Goal: Check status: Check status

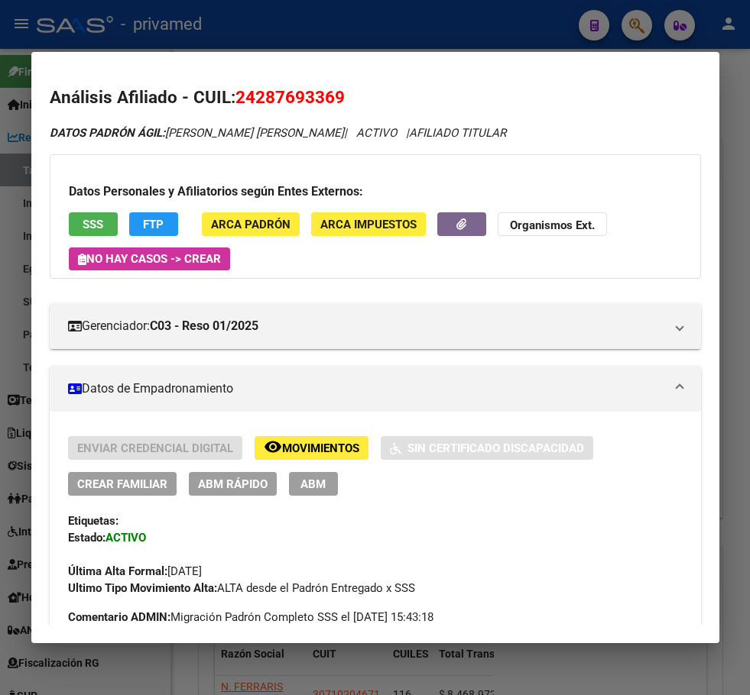
click at [293, 37] on div at bounding box center [375, 347] width 750 height 695
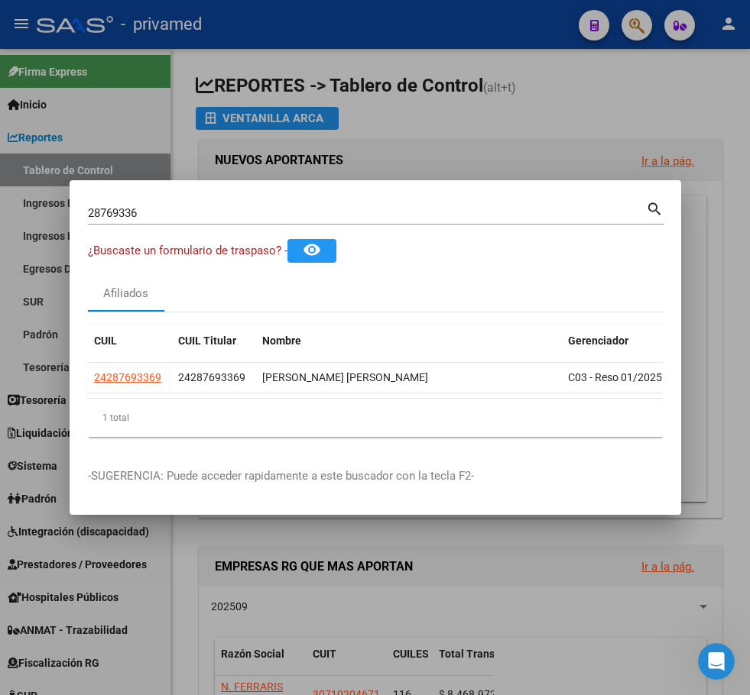
click at [167, 206] on input "28769336" at bounding box center [367, 213] width 558 height 14
paste input "11998800"
type input "11998800"
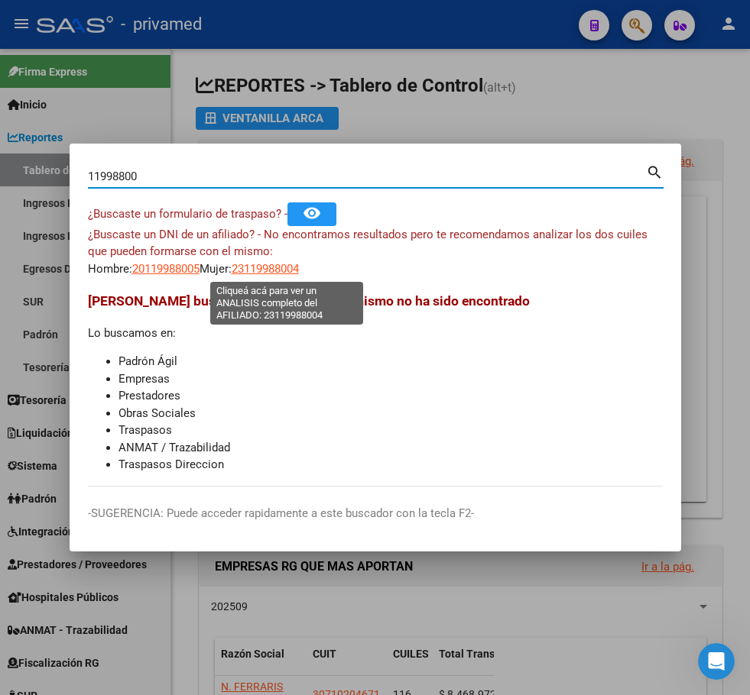
click at [288, 266] on span "23119988004" at bounding box center [265, 269] width 67 height 14
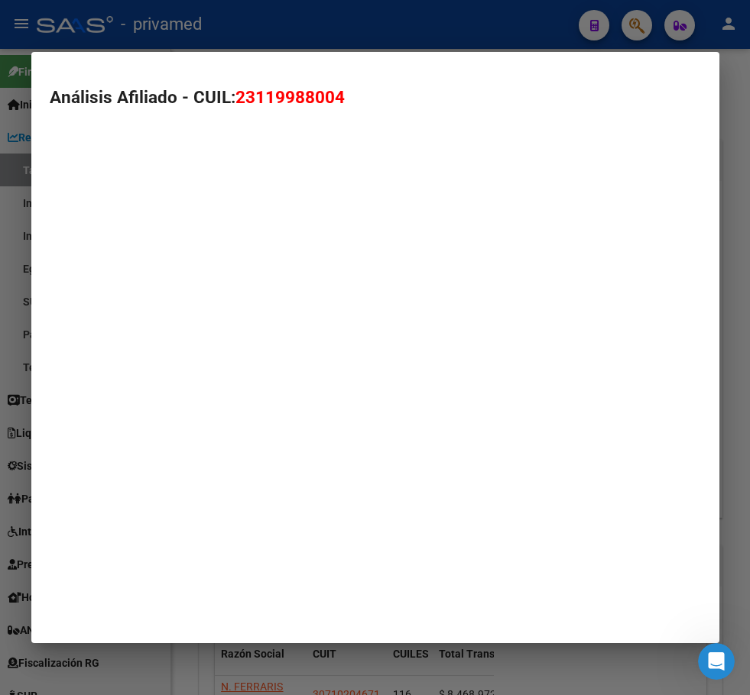
type textarea "23119988004"
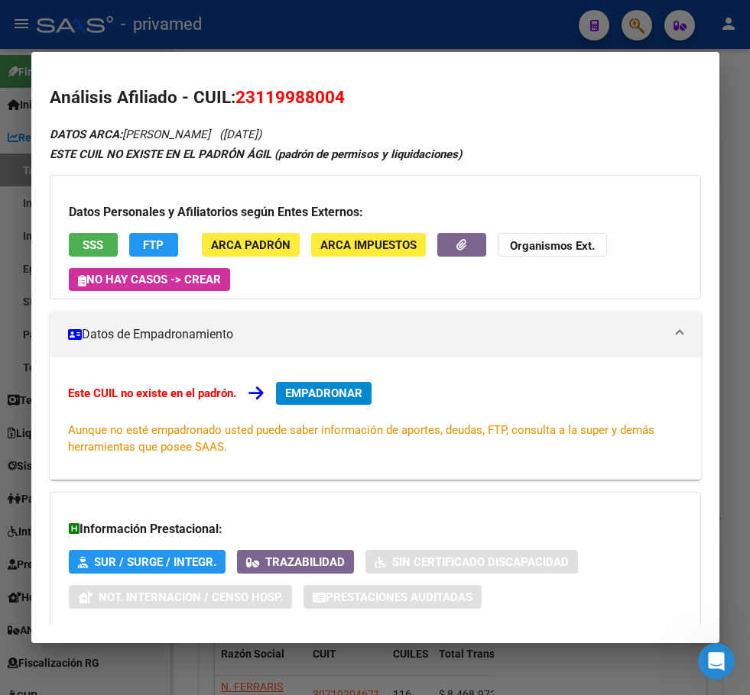
click at [89, 248] on span "SSS" at bounding box center [93, 245] width 21 height 14
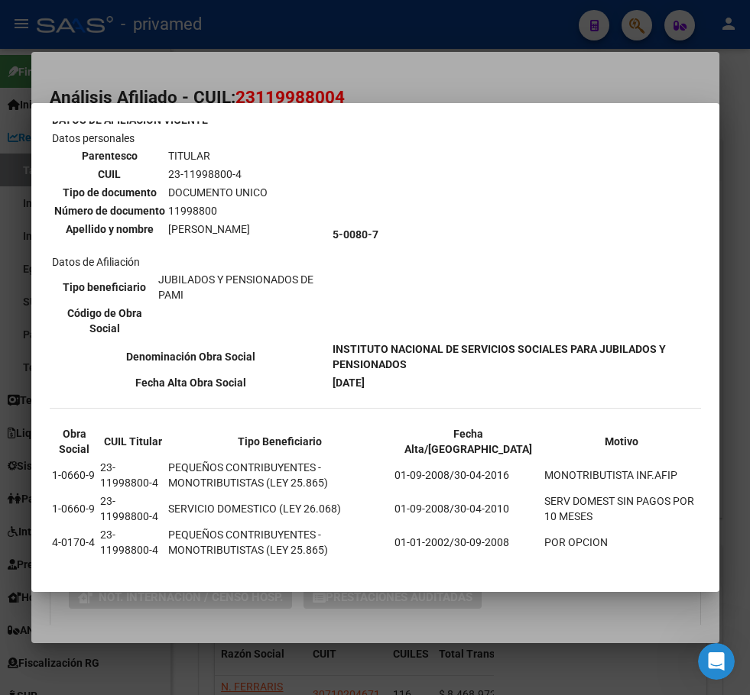
scroll to position [115, 0]
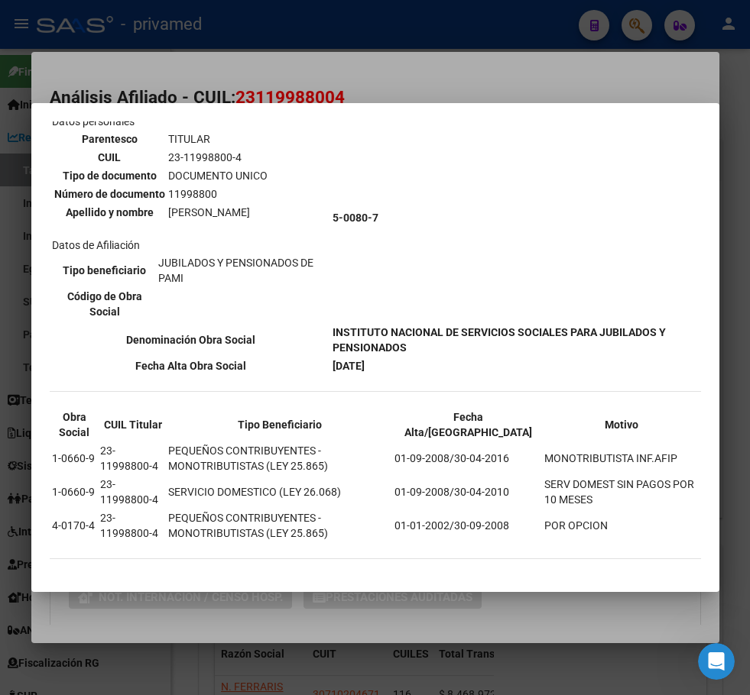
click at [362, 87] on div at bounding box center [375, 347] width 750 height 695
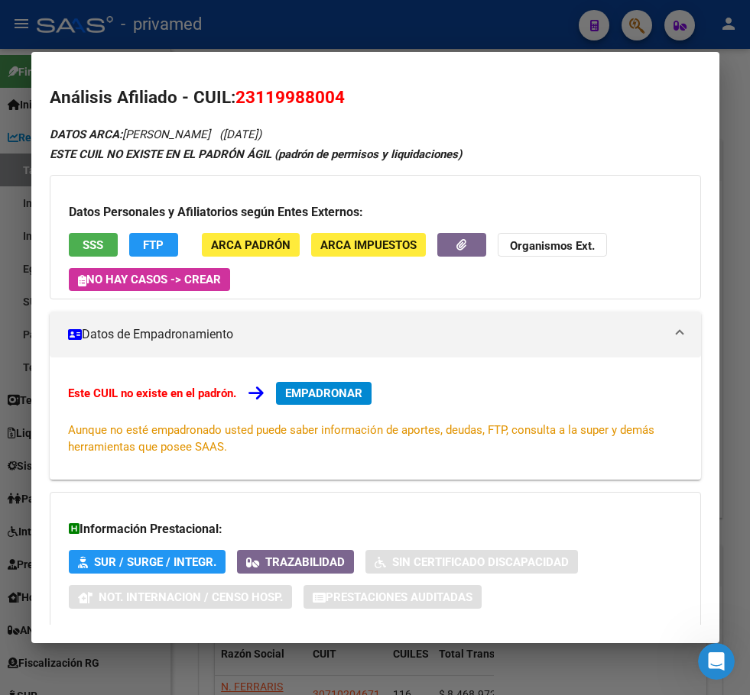
click at [364, 21] on div at bounding box center [375, 347] width 750 height 695
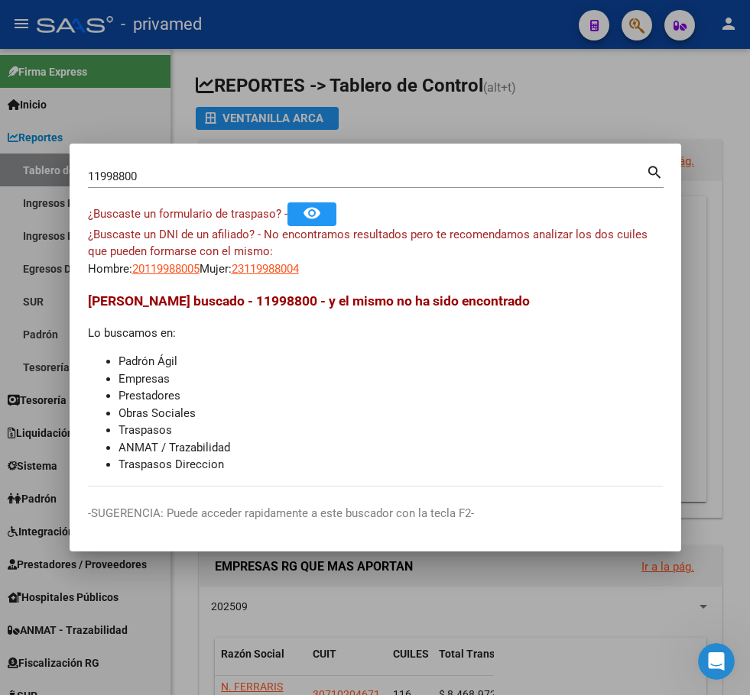
click at [369, 28] on div at bounding box center [375, 347] width 750 height 695
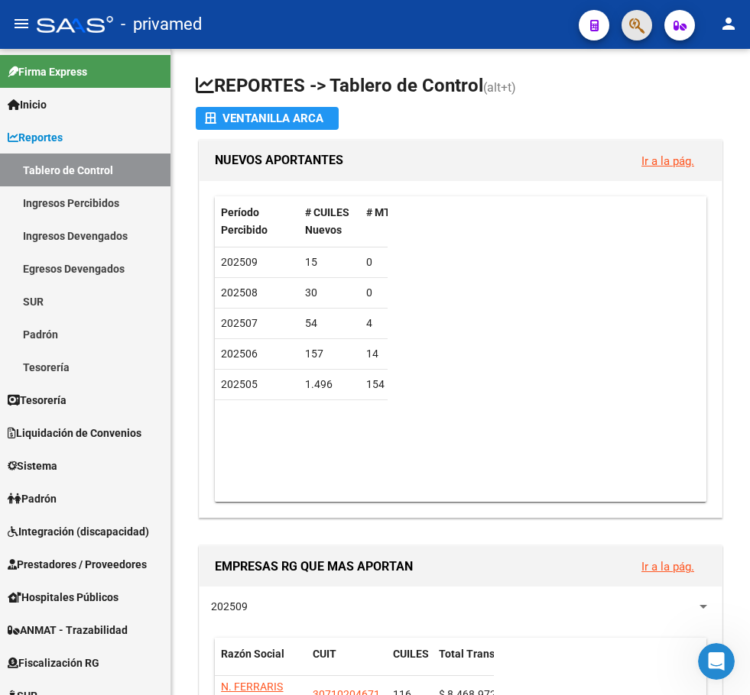
click at [637, 35] on span "button" at bounding box center [636, 25] width 15 height 31
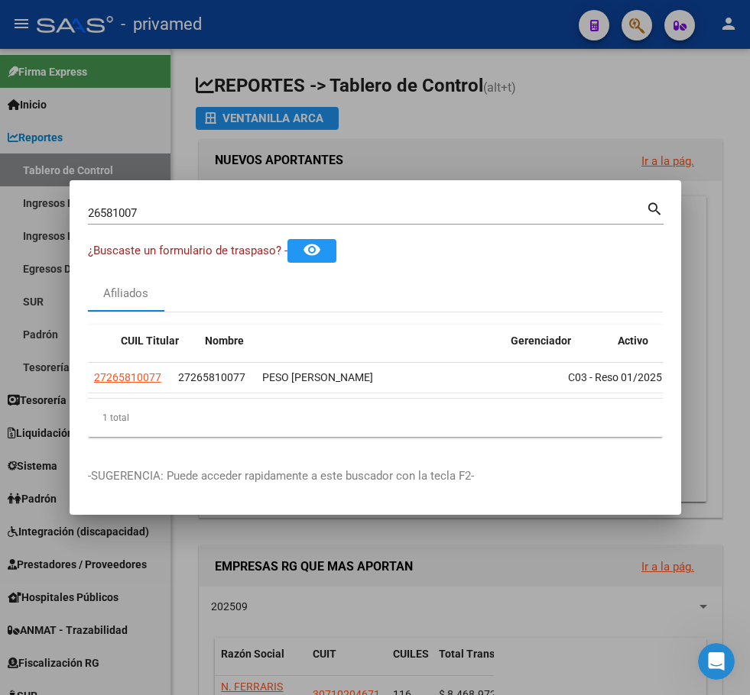
scroll to position [0, 98]
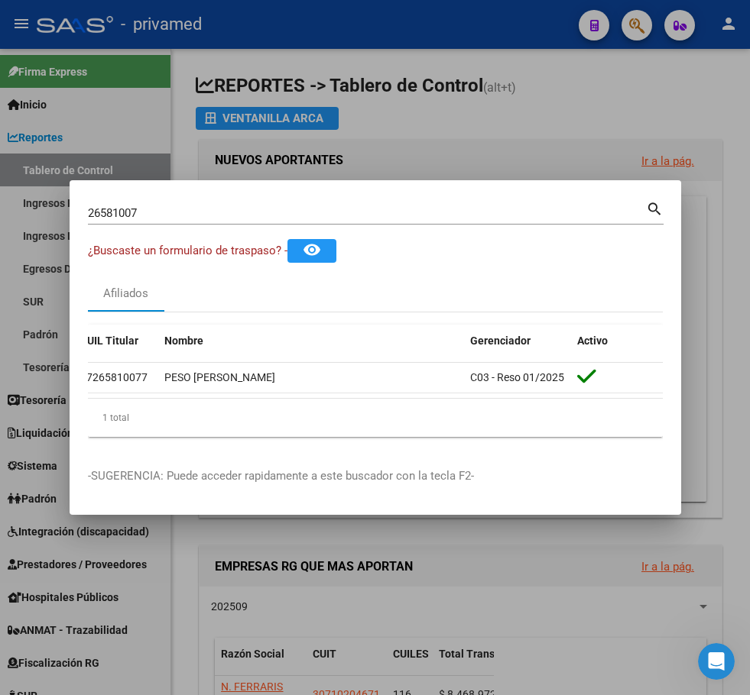
click at [173, 208] on input "26581007" at bounding box center [367, 213] width 558 height 14
paste input "38844249"
type input "38844249"
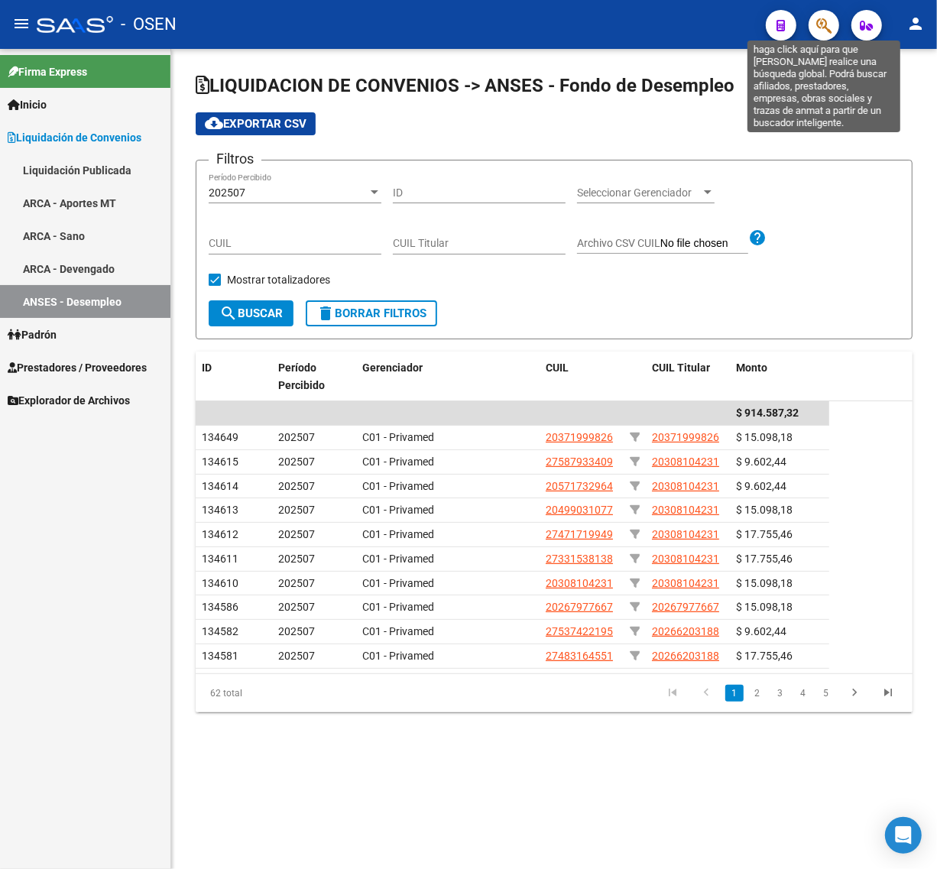
click at [822, 24] on icon "button" at bounding box center [823, 26] width 15 height 18
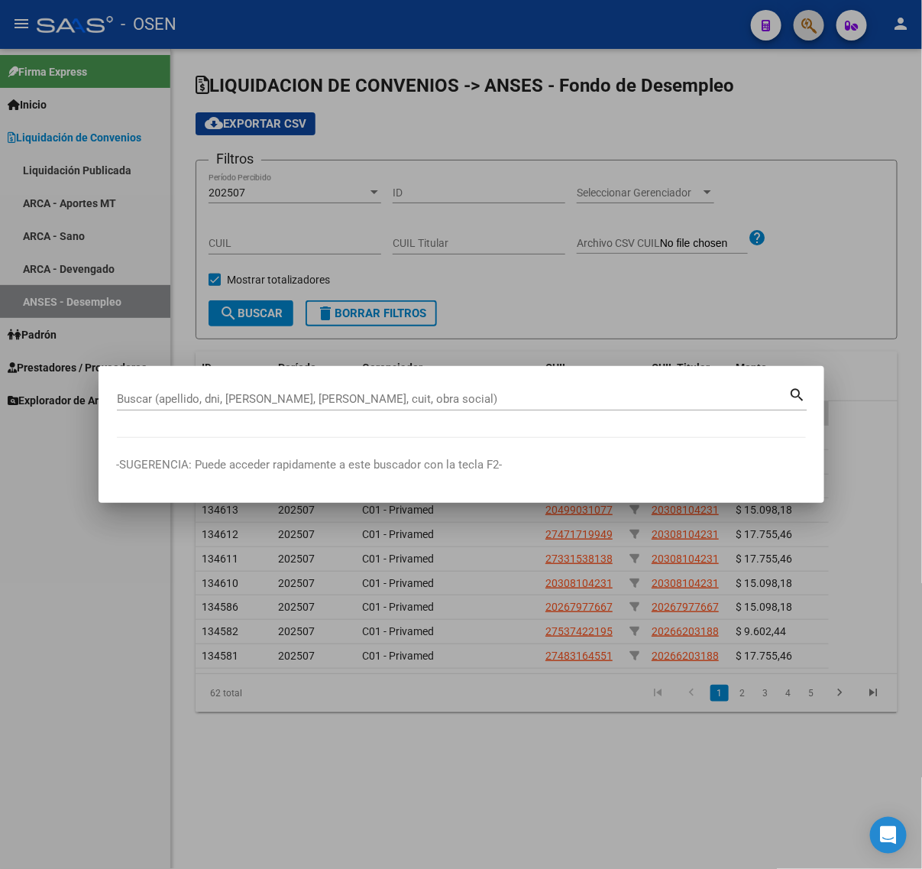
paste input "92510921"
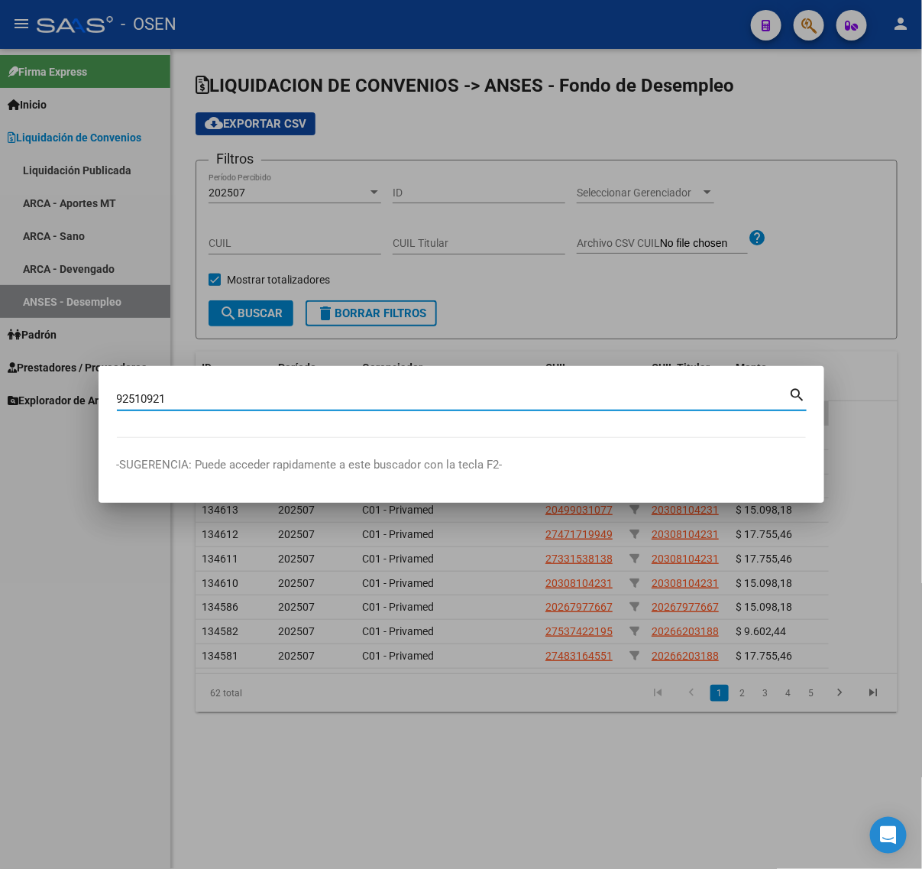
type input "92510921"
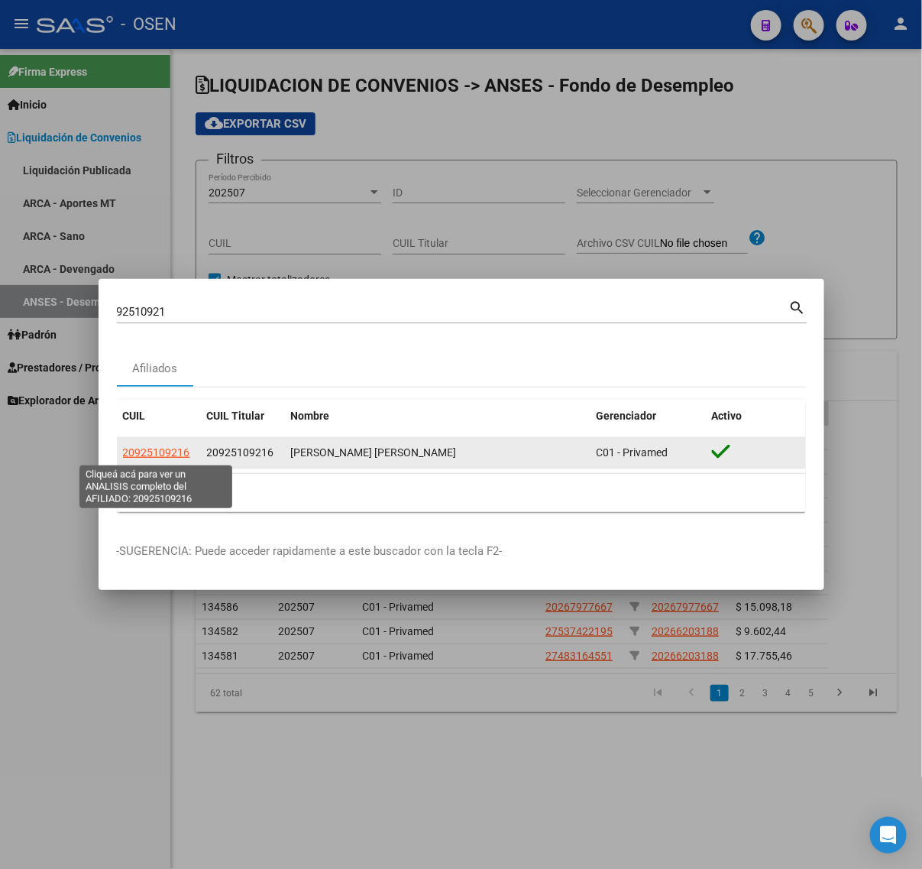
click at [153, 451] on span "20925109216" at bounding box center [156, 452] width 67 height 12
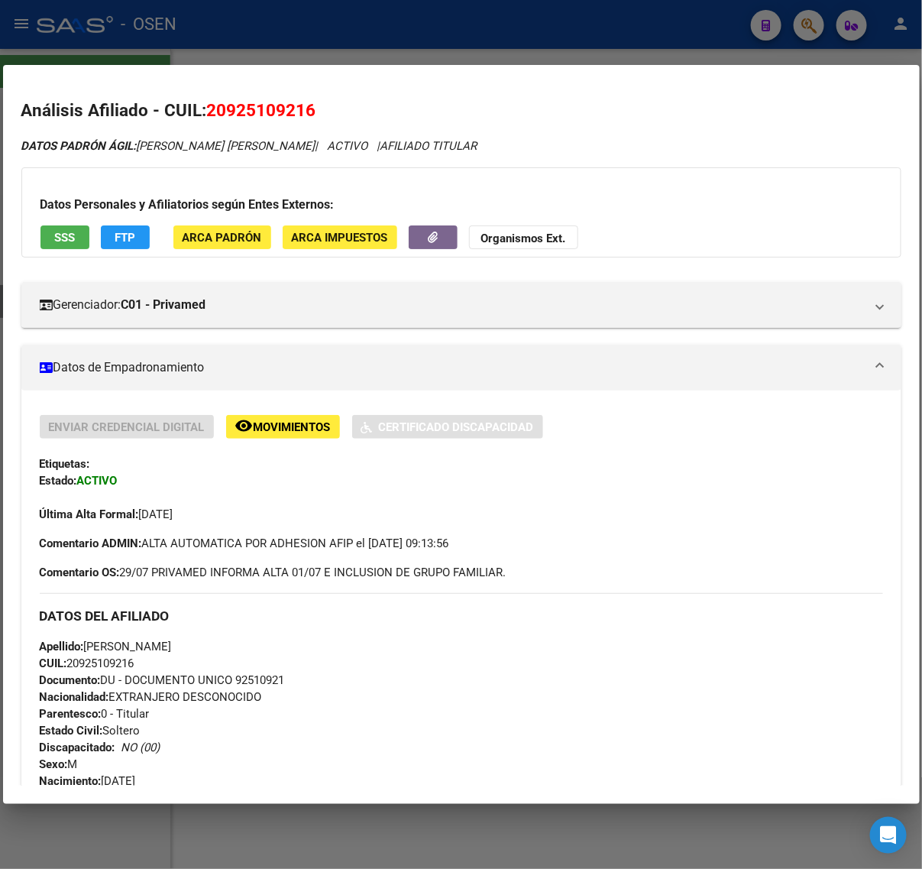
click at [59, 231] on span "SSS" at bounding box center [64, 238] width 21 height 14
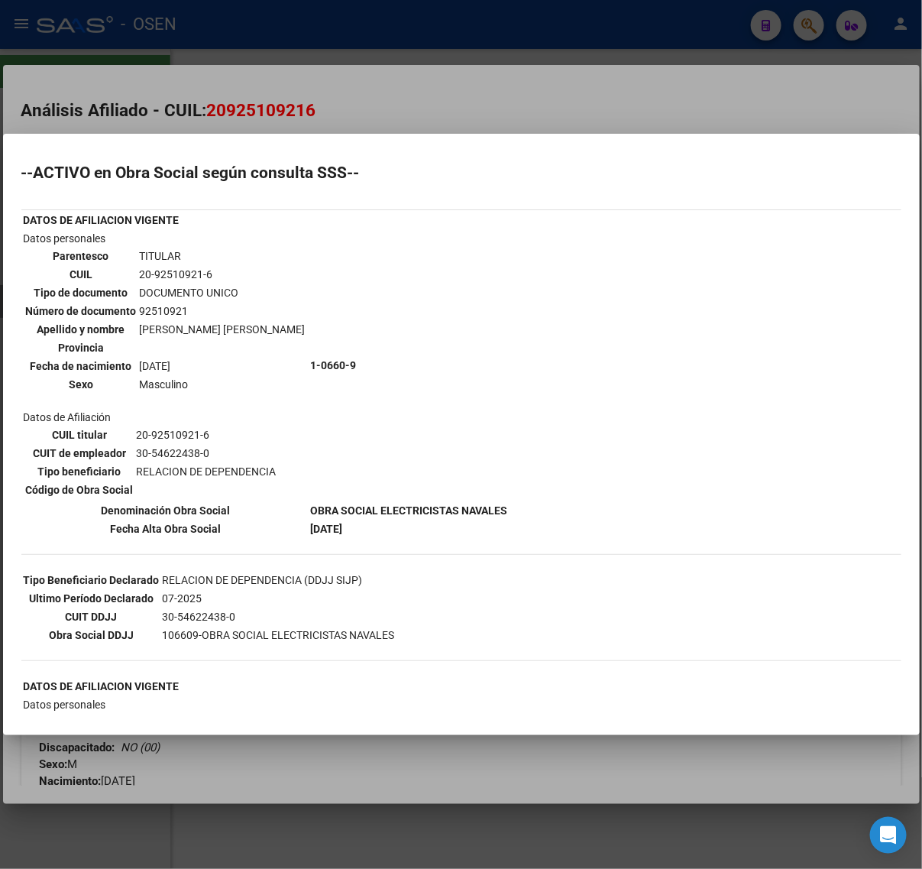
click at [798, 103] on div at bounding box center [461, 434] width 922 height 869
